Goal: Download file/media

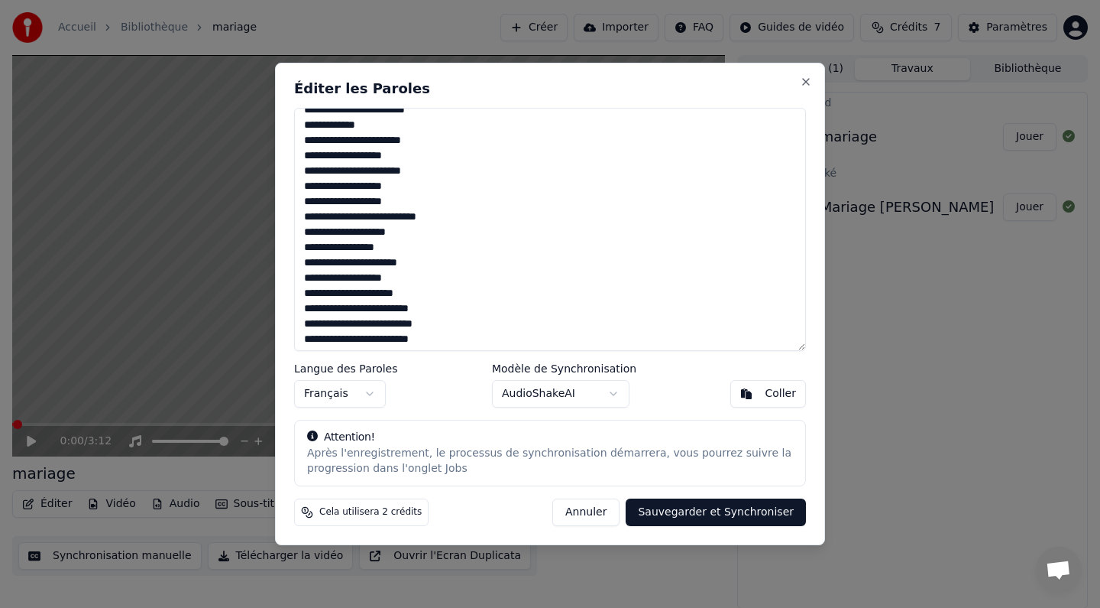
scroll to position [242, 0]
click at [368, 220] on textarea at bounding box center [550, 229] width 512 height 243
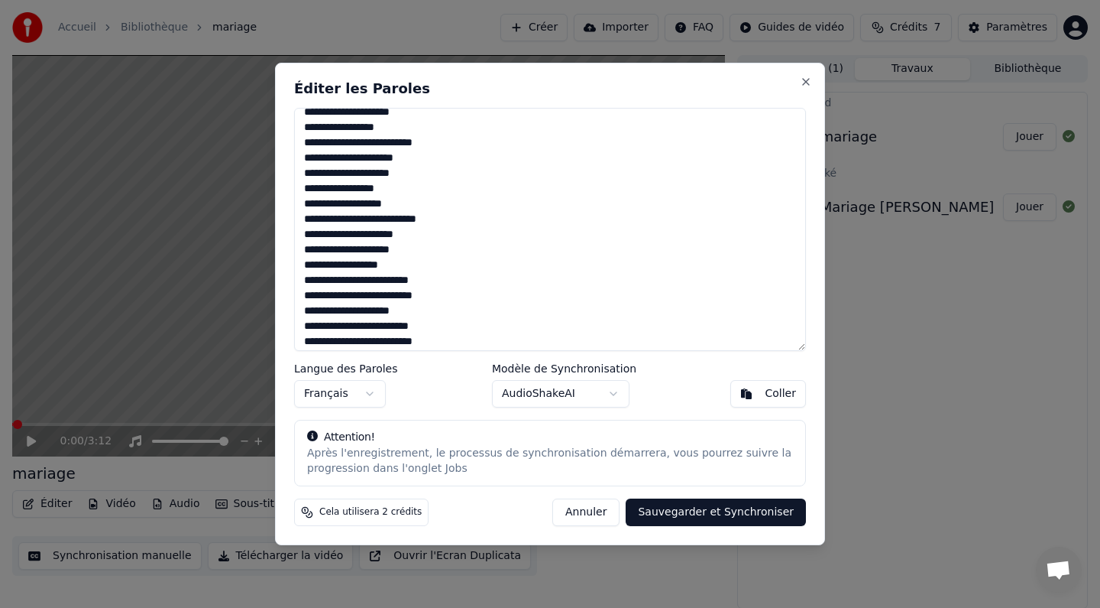
scroll to position [520, 0]
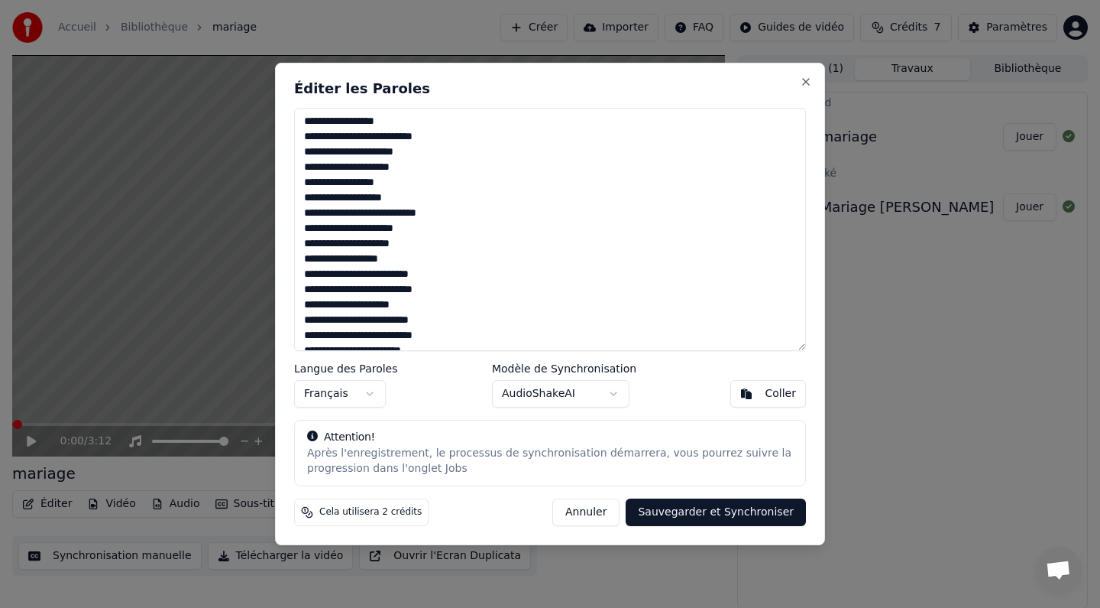
click at [305, 196] on textarea at bounding box center [550, 229] width 512 height 243
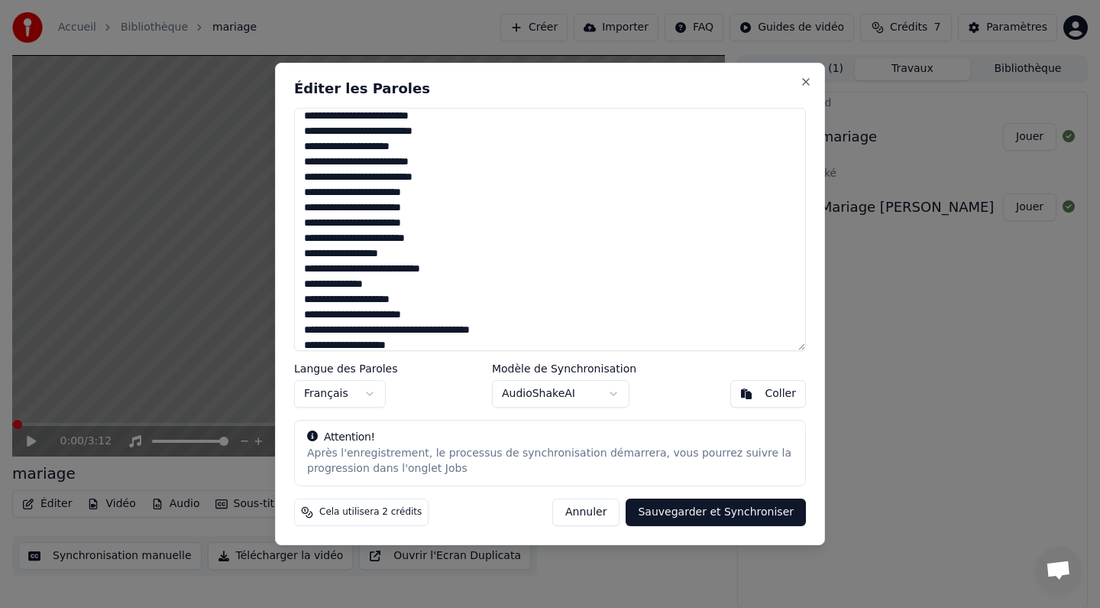
click at [358, 266] on textarea at bounding box center [550, 229] width 512 height 243
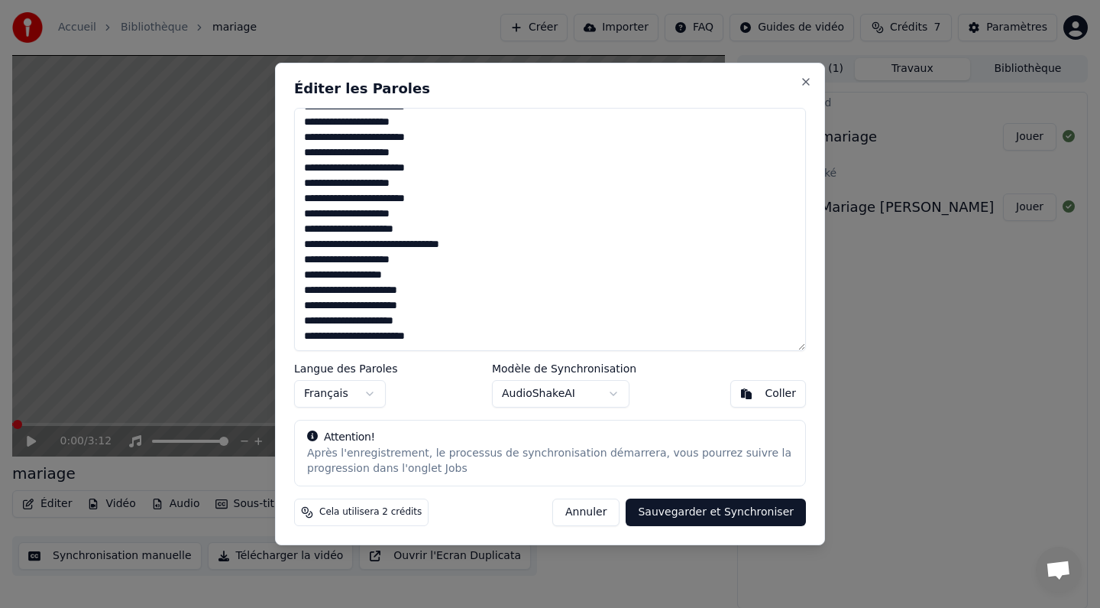
scroll to position [1219, 0]
type textarea "**********"
click at [571, 385] on body "Accueil Bibliothèque mariage Créer Importer FAQ Guides de vidéo Crédits 7 Param…" at bounding box center [550, 304] width 1100 height 608
click at [857, 306] on div at bounding box center [550, 304] width 1100 height 608
click at [703, 518] on button "Sauvegarder et Synchroniser" at bounding box center [716, 512] width 180 height 28
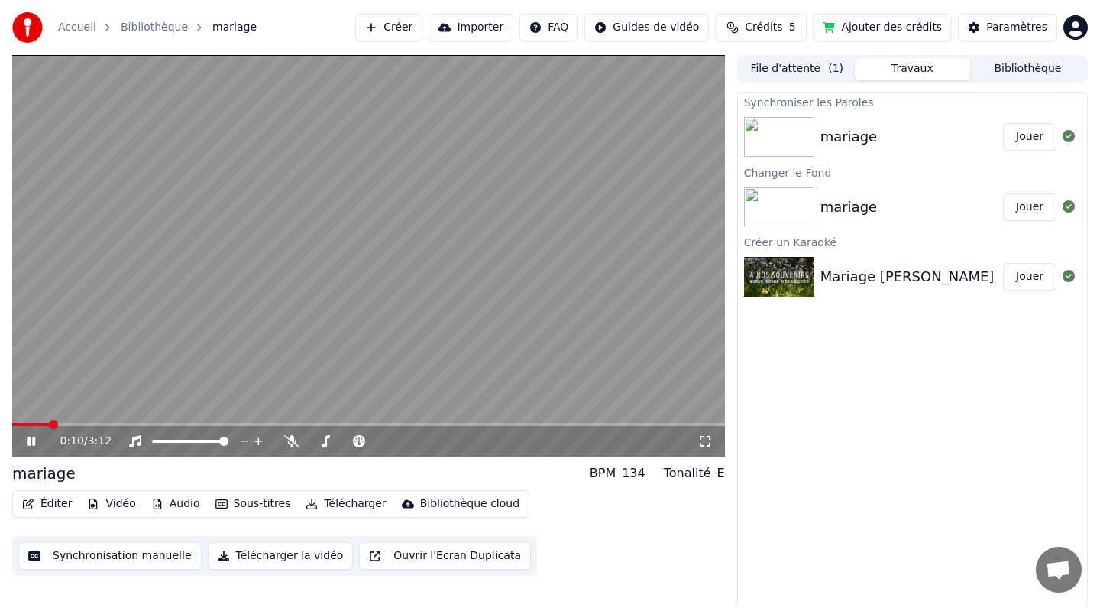
click at [50, 420] on span at bounding box center [53, 424] width 9 height 9
click at [12, 424] on span at bounding box center [16, 424] width 9 height 9
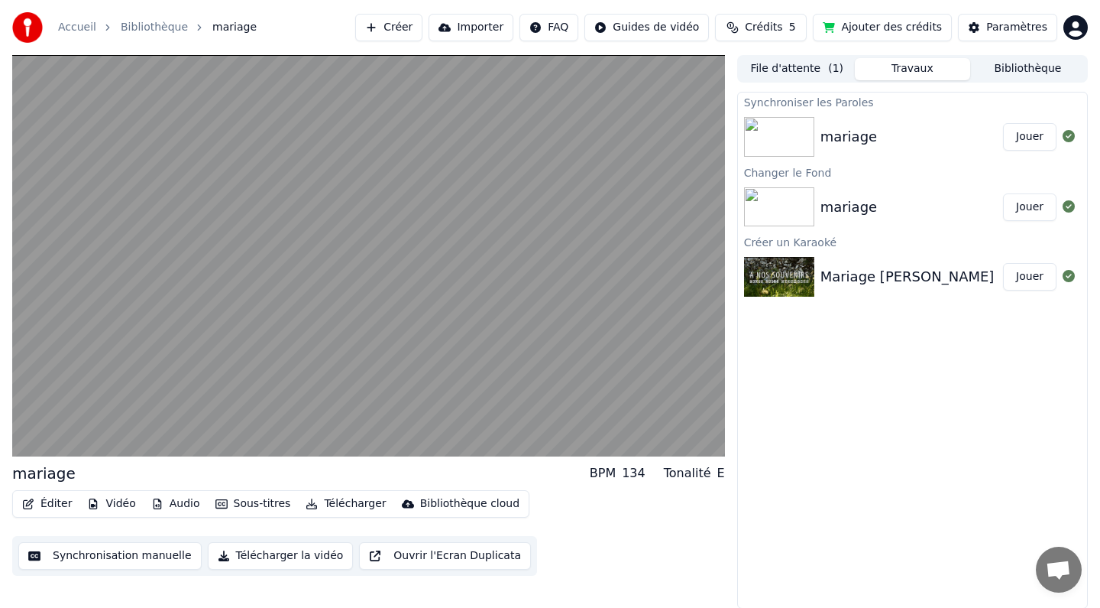
click at [902, 195] on div "mariage Jouer" at bounding box center [912, 207] width 349 height 52
click at [821, 145] on div "mariage" at bounding box center [849, 136] width 57 height 21
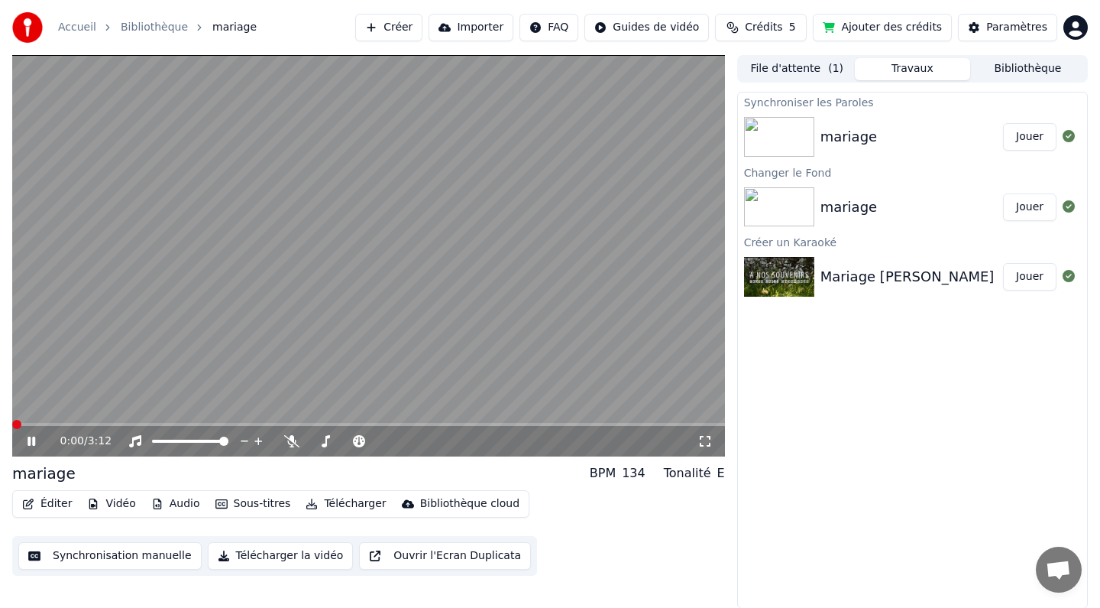
click at [1029, 142] on button "Jouer" at bounding box center [1029, 137] width 53 height 28
click at [31, 447] on div "0:00 / 3:12" at bounding box center [368, 440] width 701 height 15
click at [31, 446] on icon at bounding box center [42, 441] width 36 height 12
click at [495, 33] on button "Importer" at bounding box center [471, 28] width 85 height 28
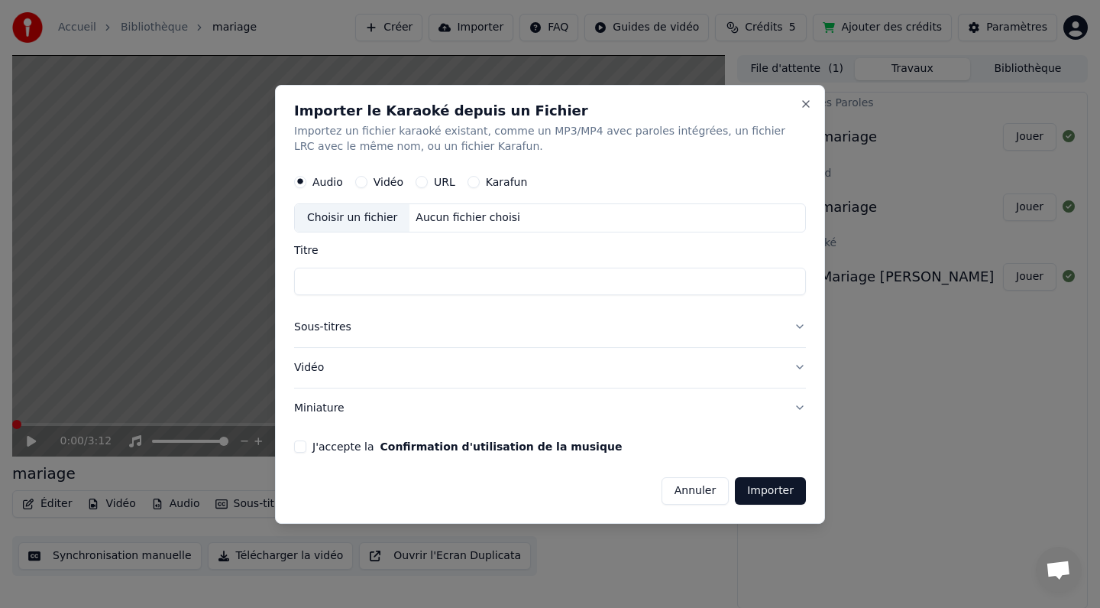
click at [706, 485] on button "Annuler" at bounding box center [695, 490] width 67 height 28
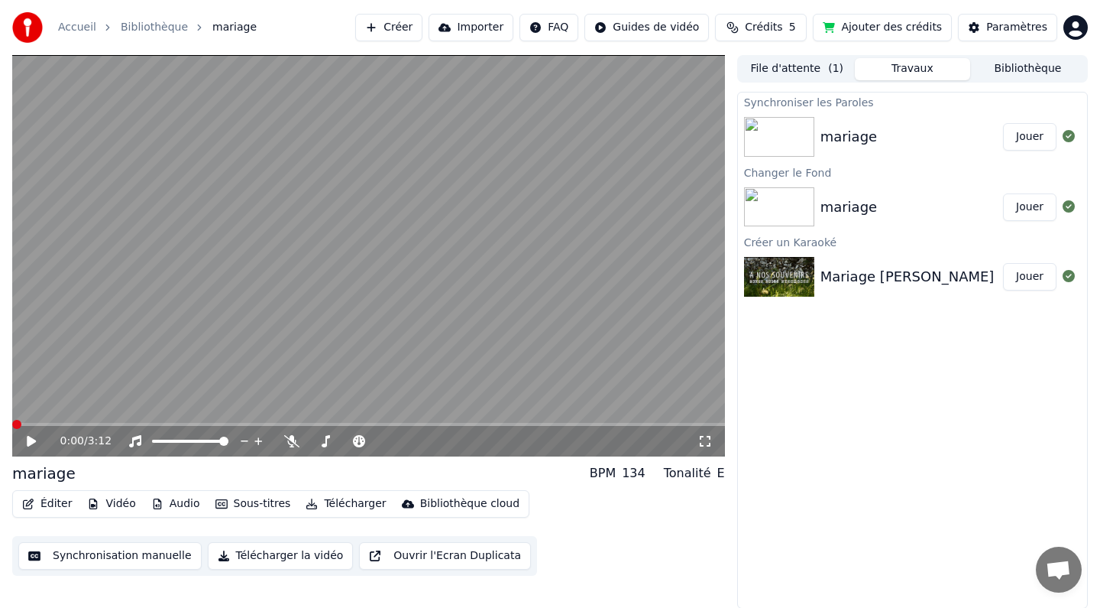
scroll to position [1, 0]
click at [259, 553] on button "Télécharger la vidéo" at bounding box center [281, 555] width 146 height 28
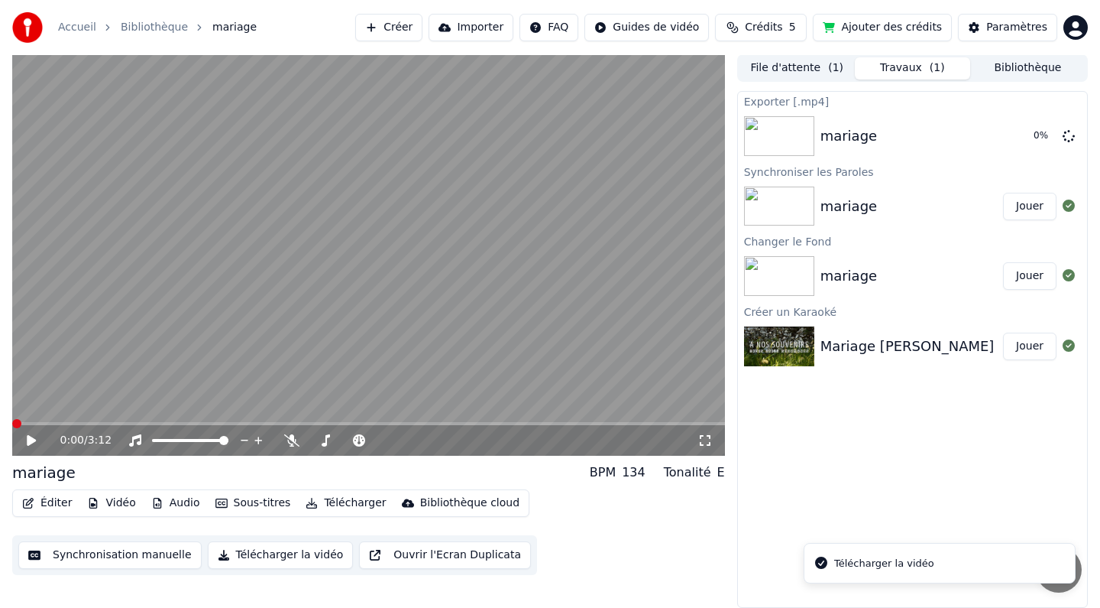
click at [866, 572] on li "Télécharger la vidéo" at bounding box center [940, 563] width 272 height 41
click at [937, 554] on div "Exporter [.mp4] mariage 1 % Synchroniser les Paroles mariage Jouer Changer le F…" at bounding box center [912, 349] width 351 height 517
click at [253, 557] on button "Télécharger la vidéo" at bounding box center [281, 555] width 146 height 28
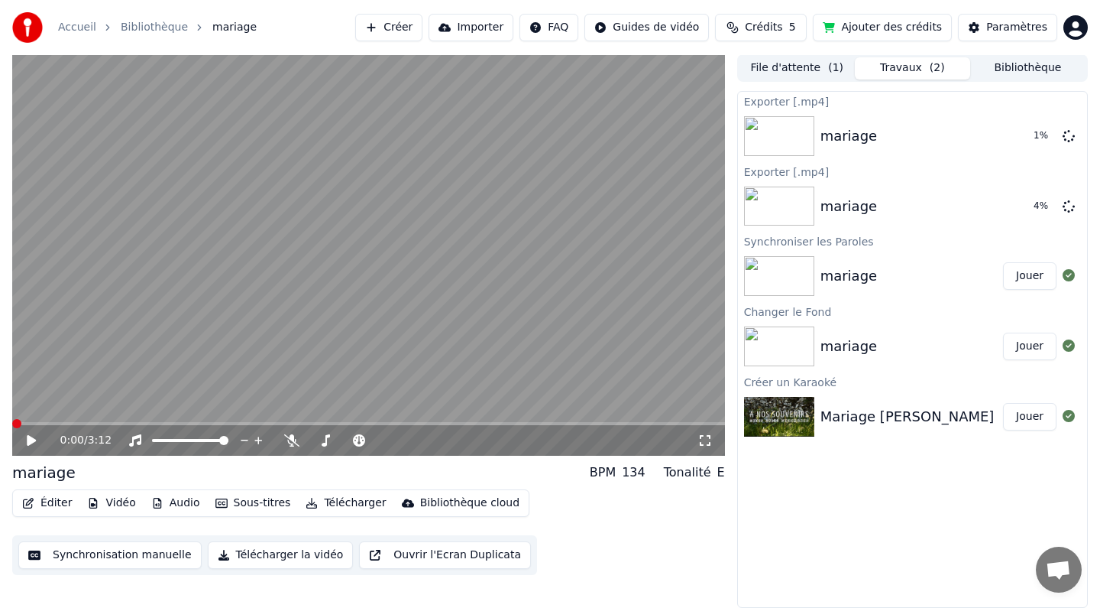
click at [342, 501] on button "Télécharger" at bounding box center [346, 502] width 92 height 21
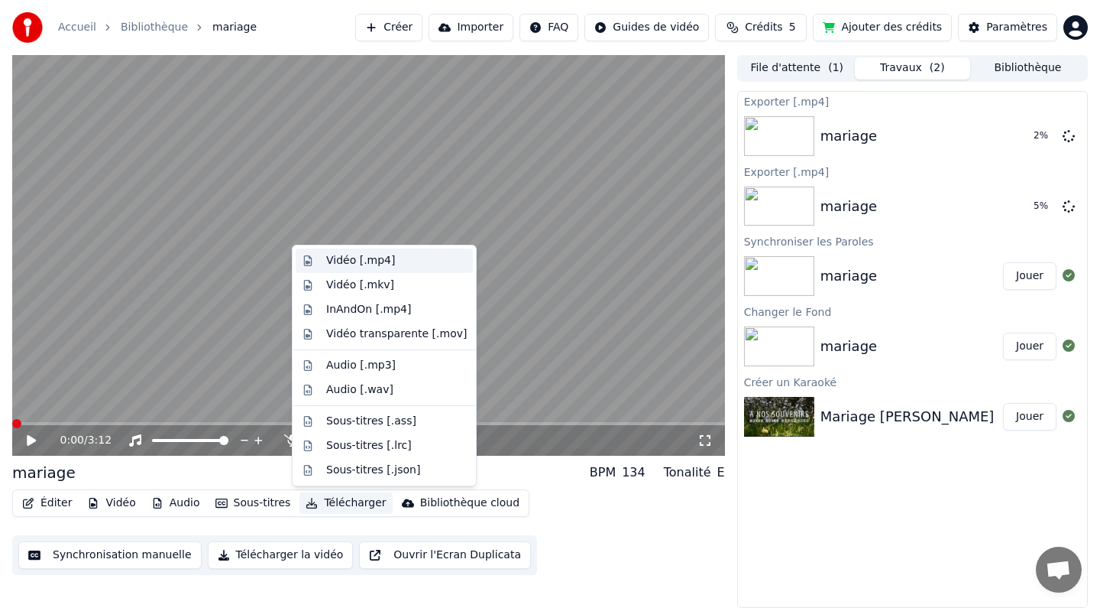
click at [391, 267] on div "Vidéo [.mp4]" at bounding box center [360, 260] width 69 height 15
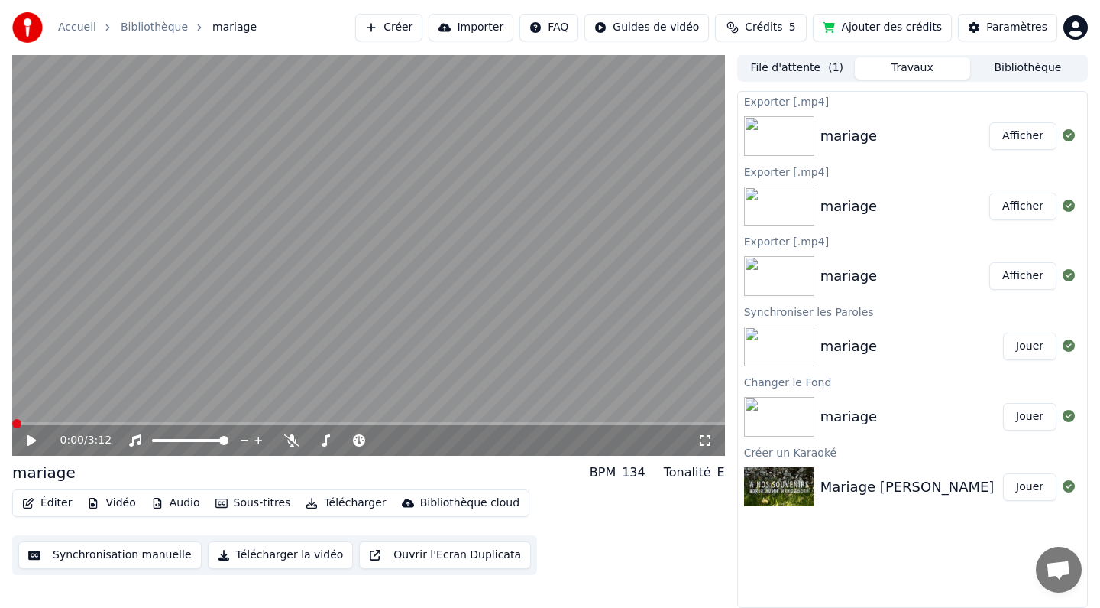
click at [1029, 131] on button "Afficher" at bounding box center [1023, 136] width 67 height 28
click at [38, 506] on button "Éditer" at bounding box center [47, 502] width 62 height 21
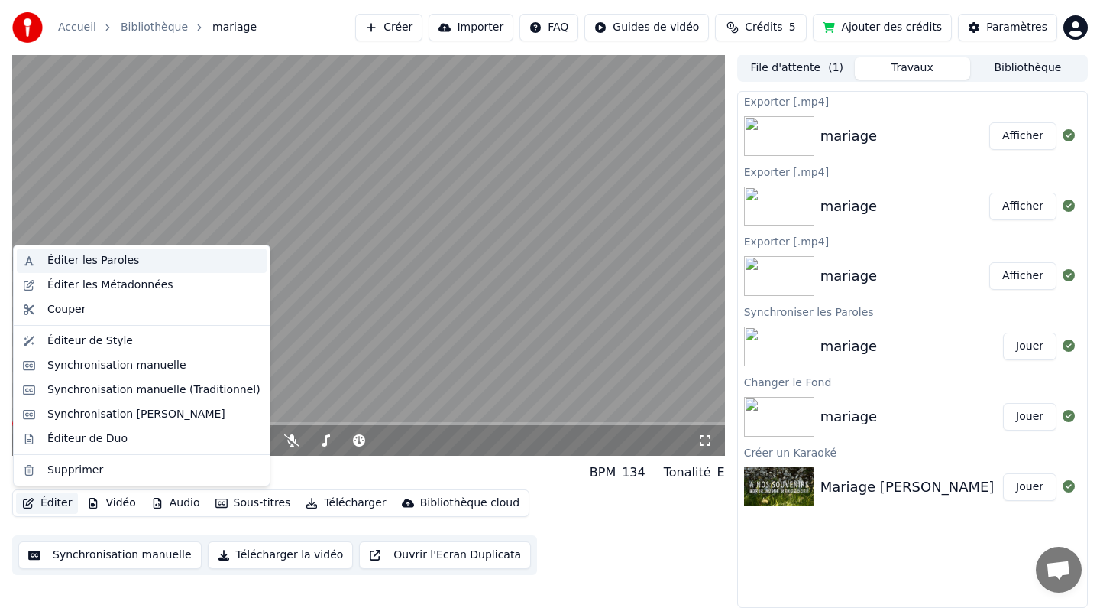
click at [108, 259] on div "Éditer les Paroles" at bounding box center [93, 260] width 92 height 15
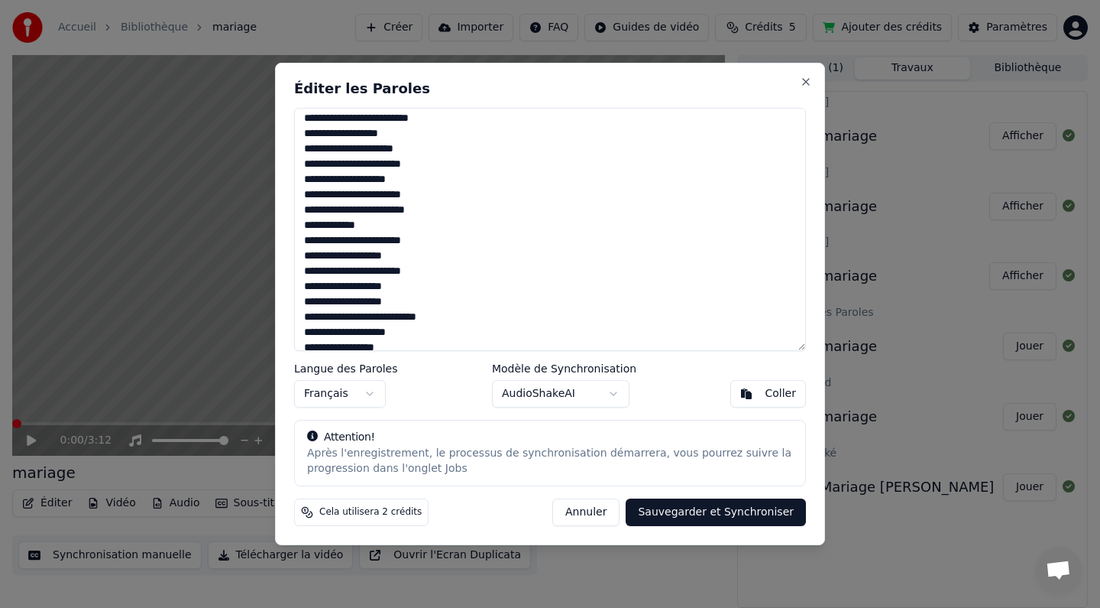
scroll to position [141, 0]
click at [408, 284] on textarea at bounding box center [550, 229] width 512 height 243
click at [371, 299] on textarea at bounding box center [550, 229] width 512 height 243
type textarea "**********"
click at [690, 515] on button "Sauvegarder et Synchroniser" at bounding box center [716, 512] width 180 height 28
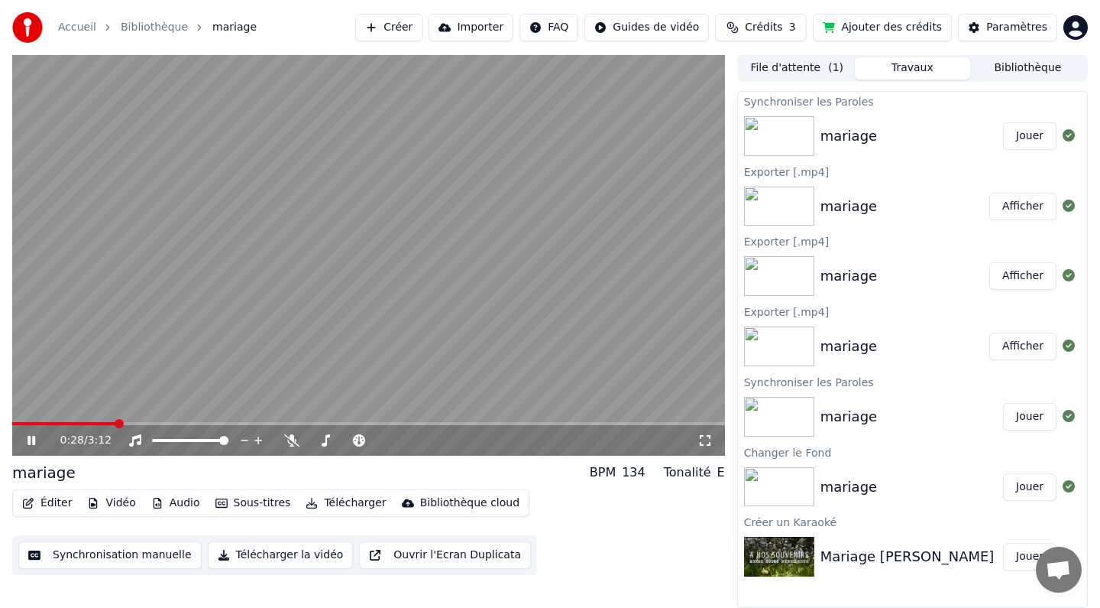
click at [34, 441] on icon at bounding box center [32, 440] width 8 height 9
